Goal: Task Accomplishment & Management: Complete application form

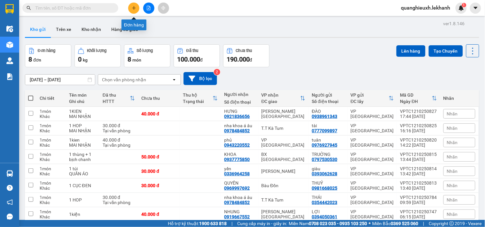
click at [131, 4] on button at bounding box center [133, 8] width 11 height 11
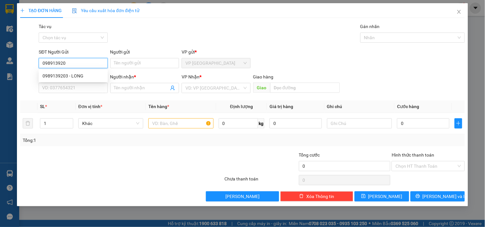
type input "0989139203"
click at [85, 73] on div "0989139203 - LONG" at bounding box center [72, 76] width 61 height 7
type input "LONG"
type input "0949200692"
type input "HIỀN"
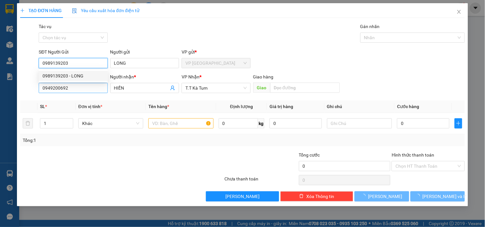
type input "30.000"
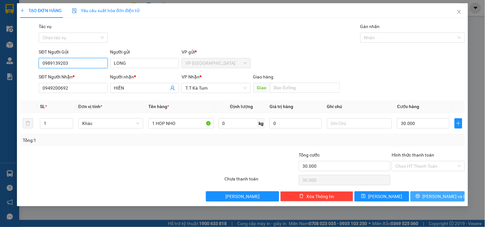
type input "0989139203"
click at [431, 195] on button "[PERSON_NAME] và In" at bounding box center [437, 197] width 54 height 10
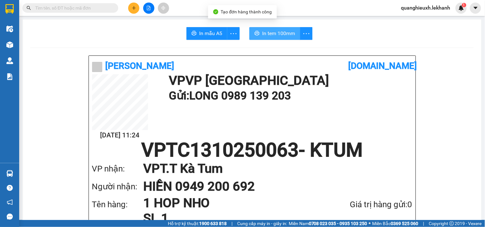
click at [277, 31] on span "In tem 100mm" at bounding box center [278, 33] width 33 height 8
